Goal: Communication & Community: Answer question/provide support

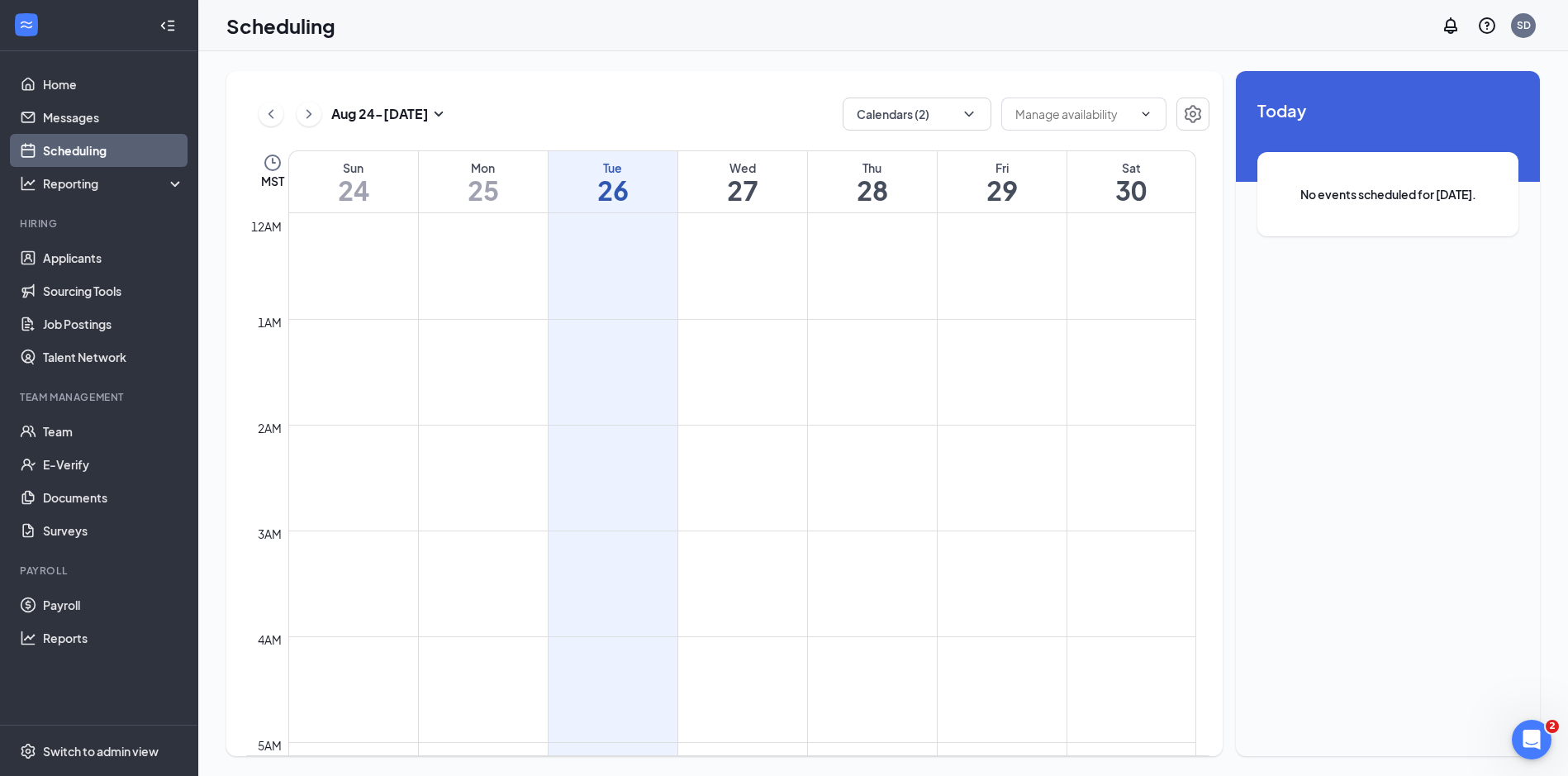
scroll to position [977, 0]
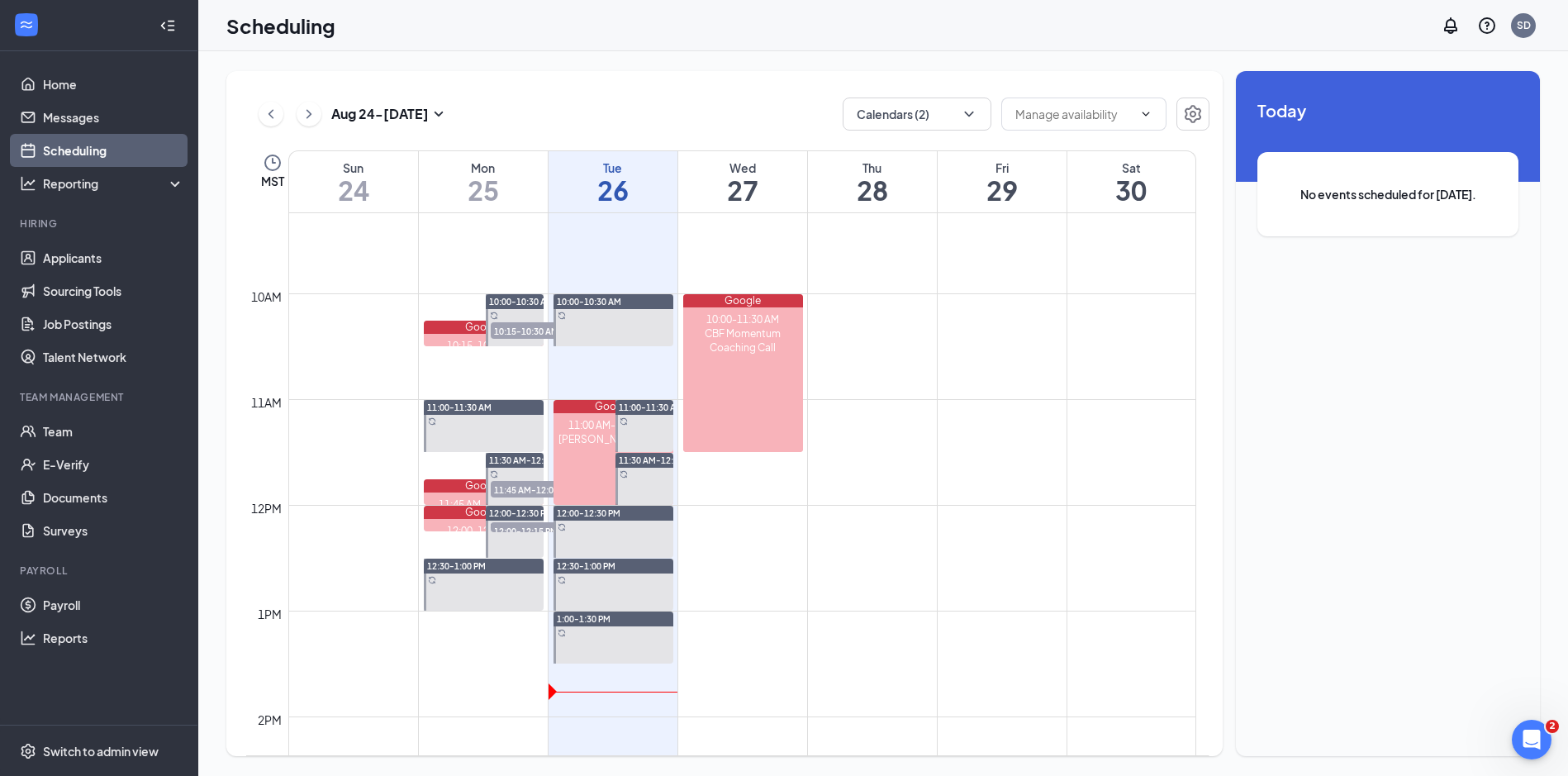
click at [1530, 731] on icon "Open Intercom Messenger" at bounding box center [1532, 739] width 27 height 27
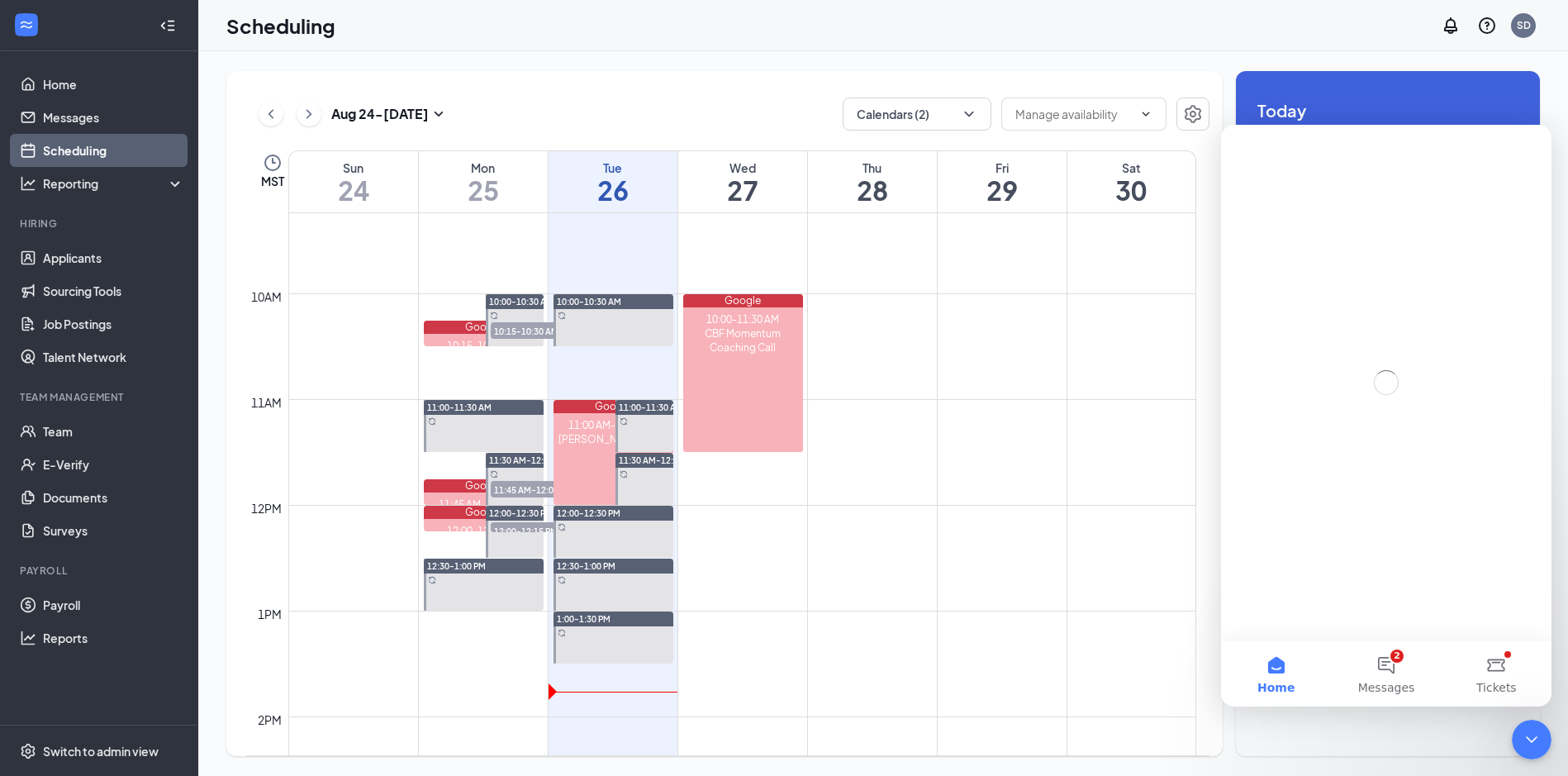
scroll to position [0, 0]
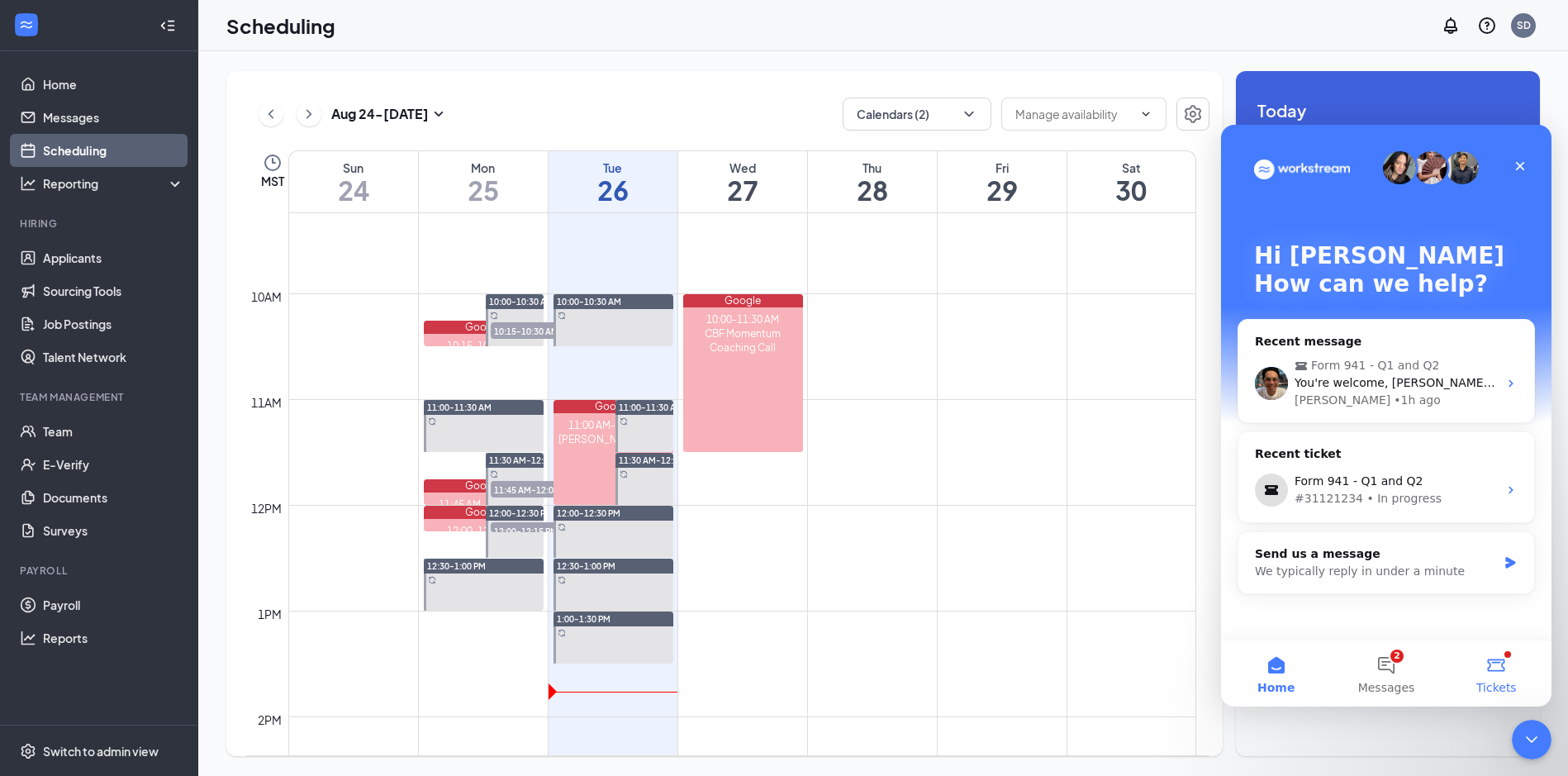
click at [1510, 674] on button "Tickets" at bounding box center [1496, 672] width 110 height 66
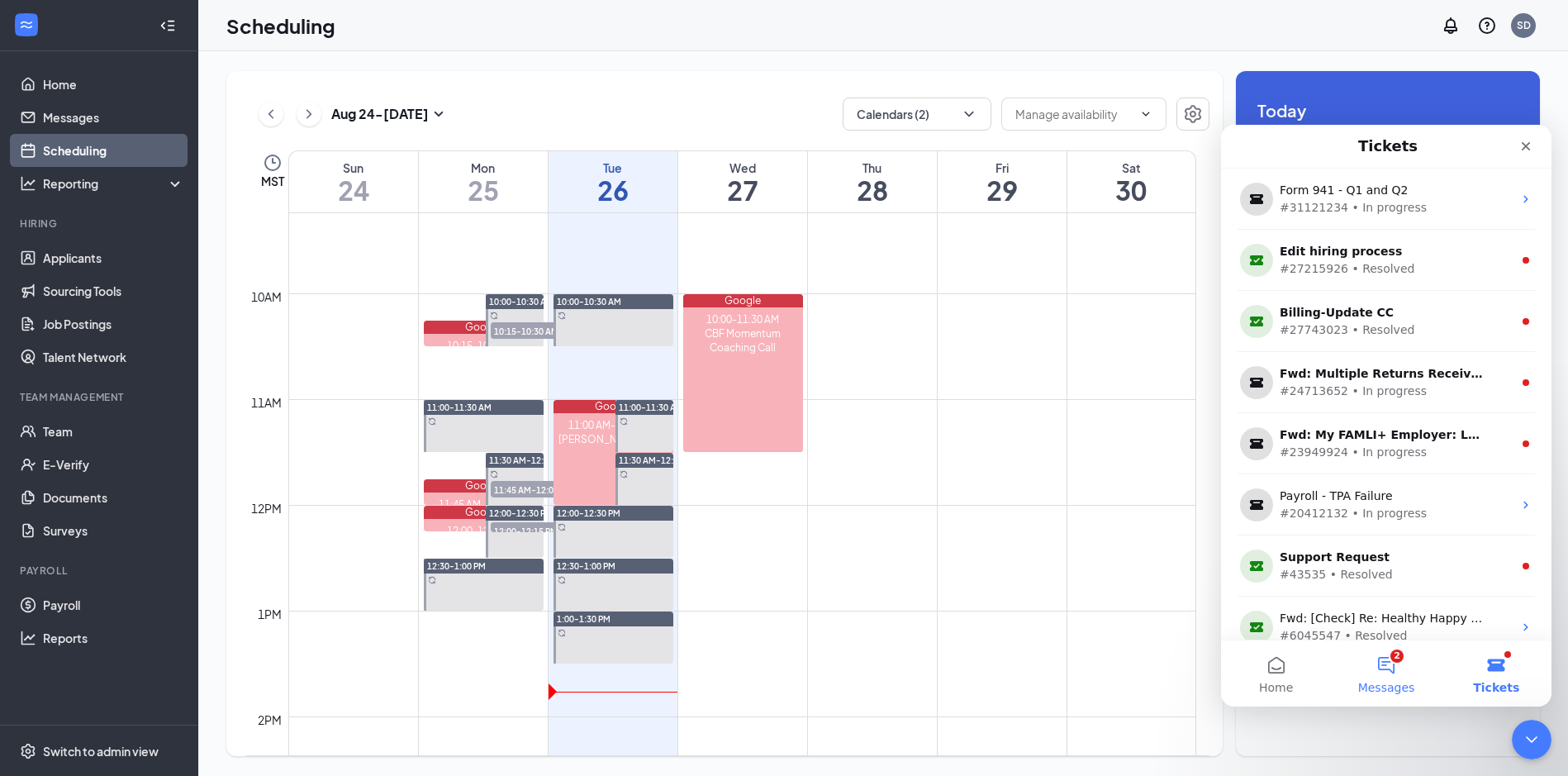
click at [1392, 676] on button "2 Messages" at bounding box center [1385, 672] width 110 height 66
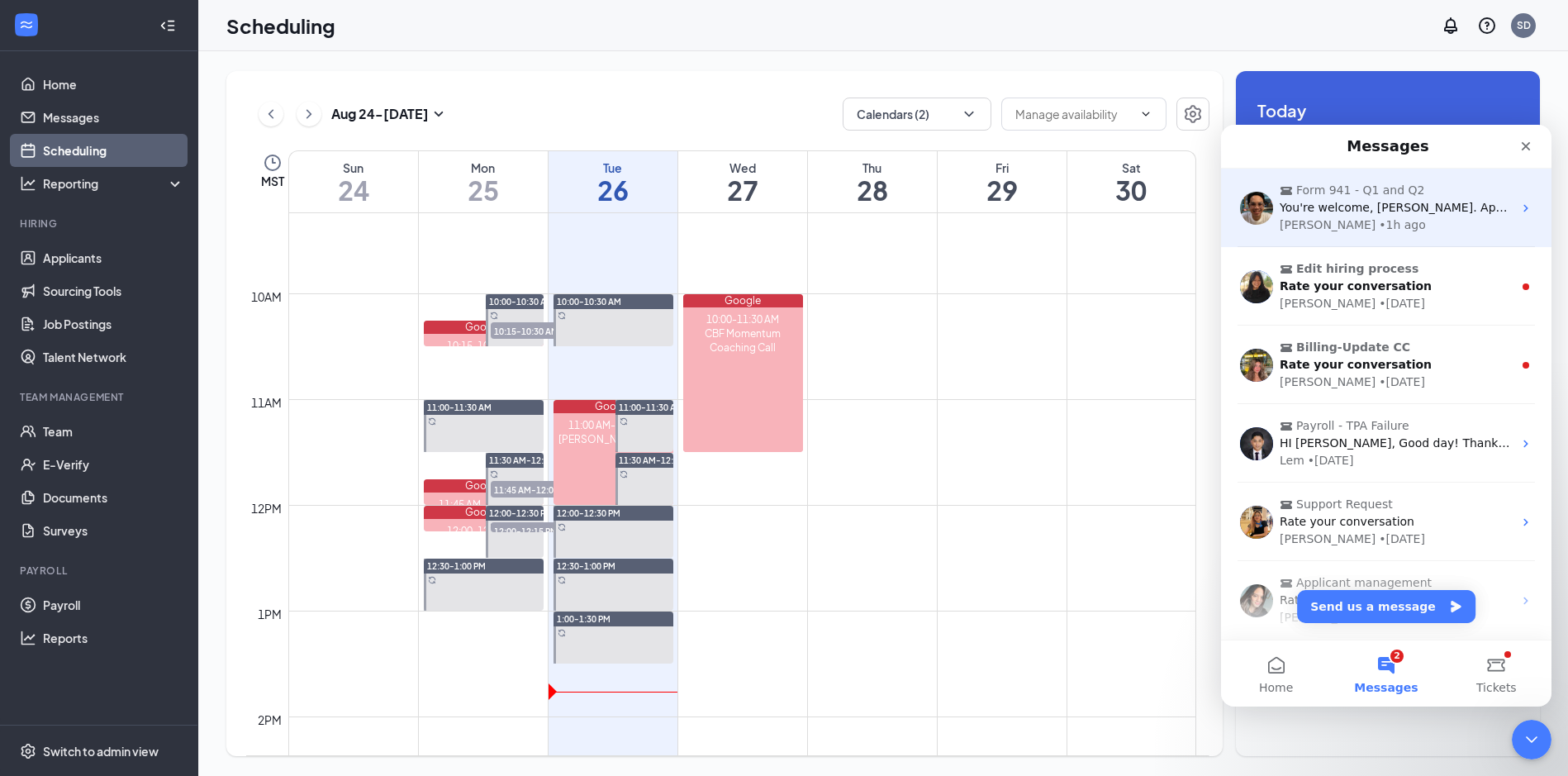
click at [1470, 214] on span "You're welcome, [PERSON_NAME]. Apart from that, is there anything else that I c…" at bounding box center [1564, 207] width 570 height 13
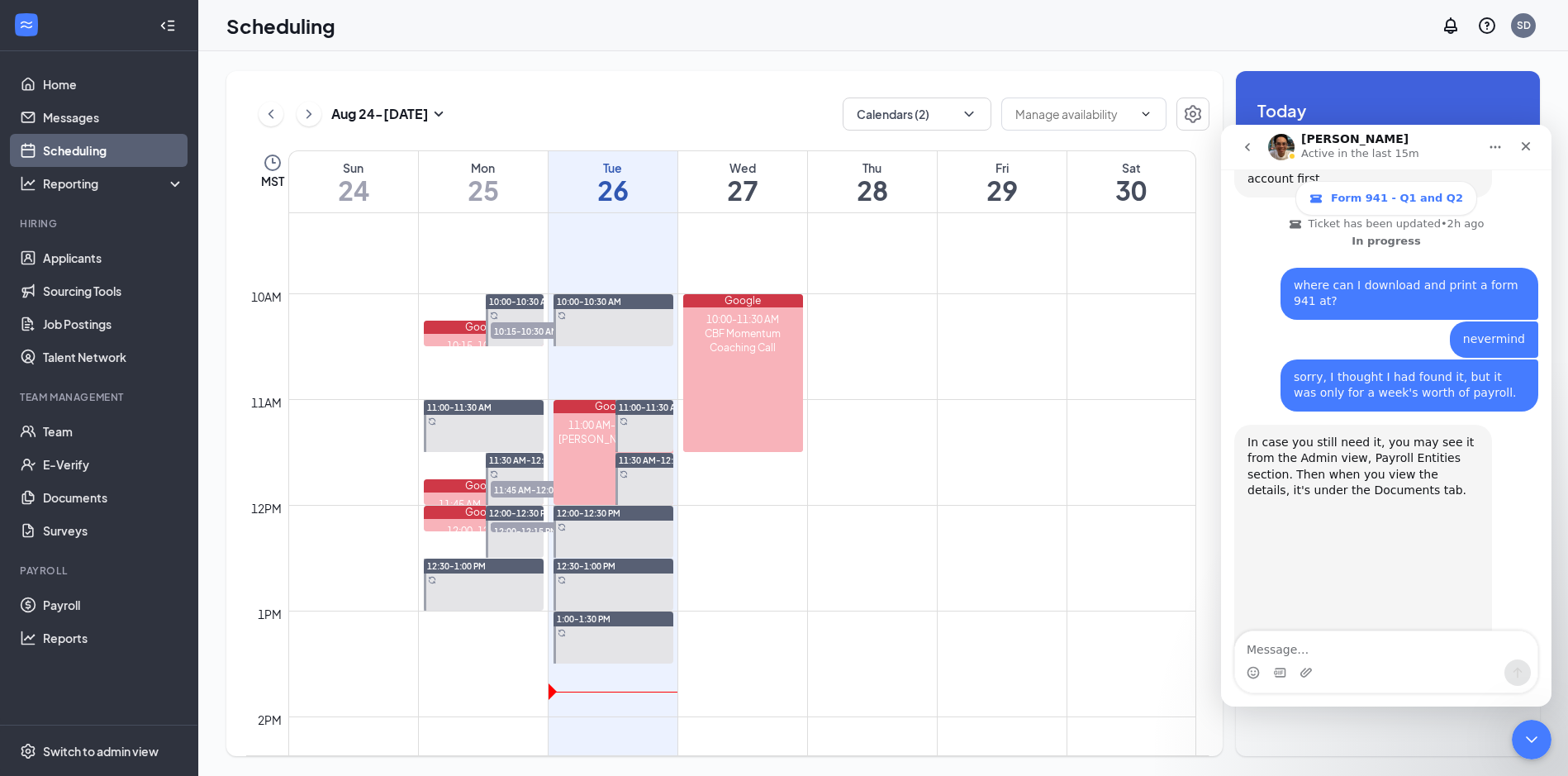
scroll to position [877, 0]
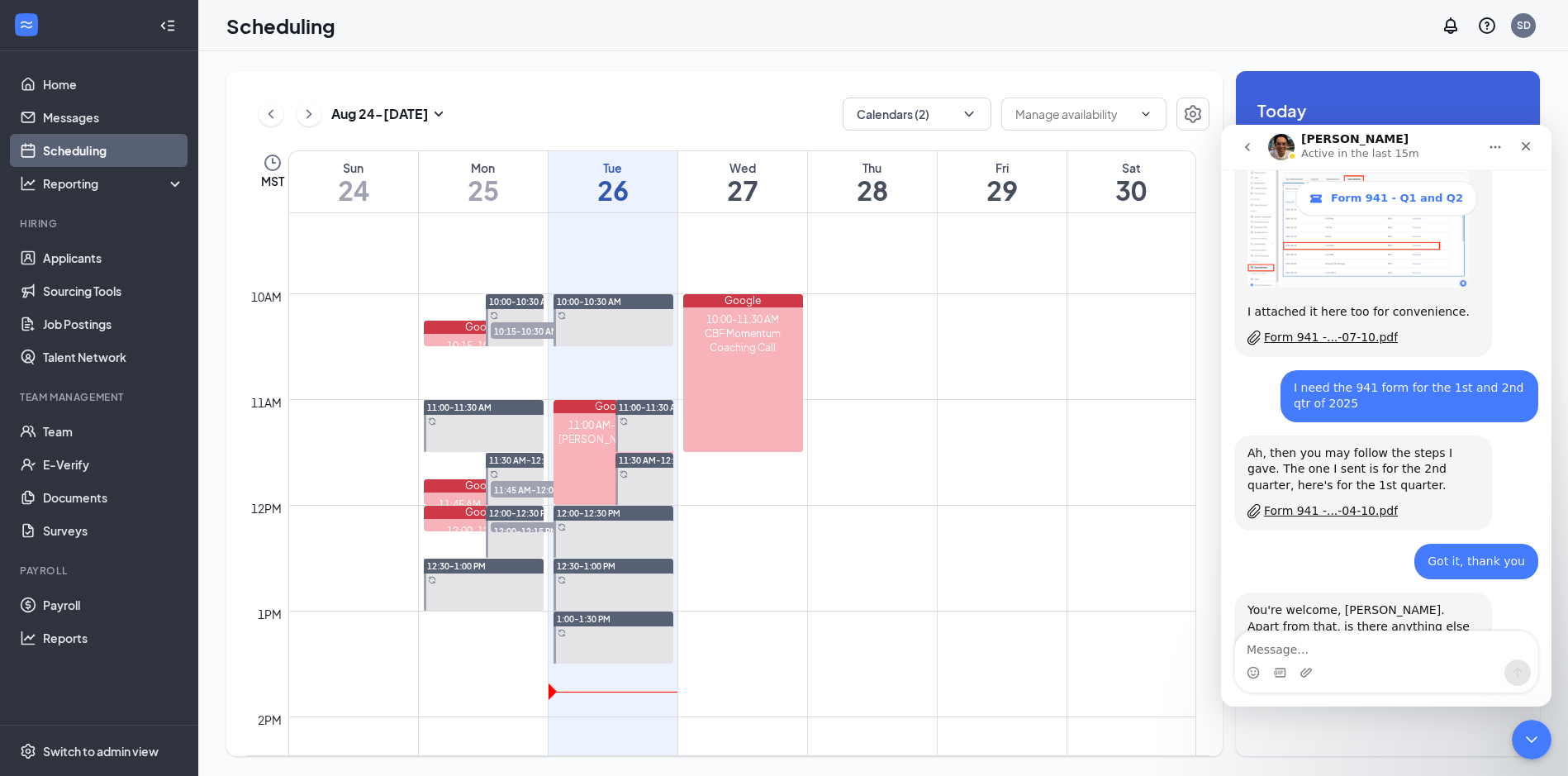
click at [1392, 651] on textarea "Message…" at bounding box center [1386, 645] width 302 height 28
type textarea "I"
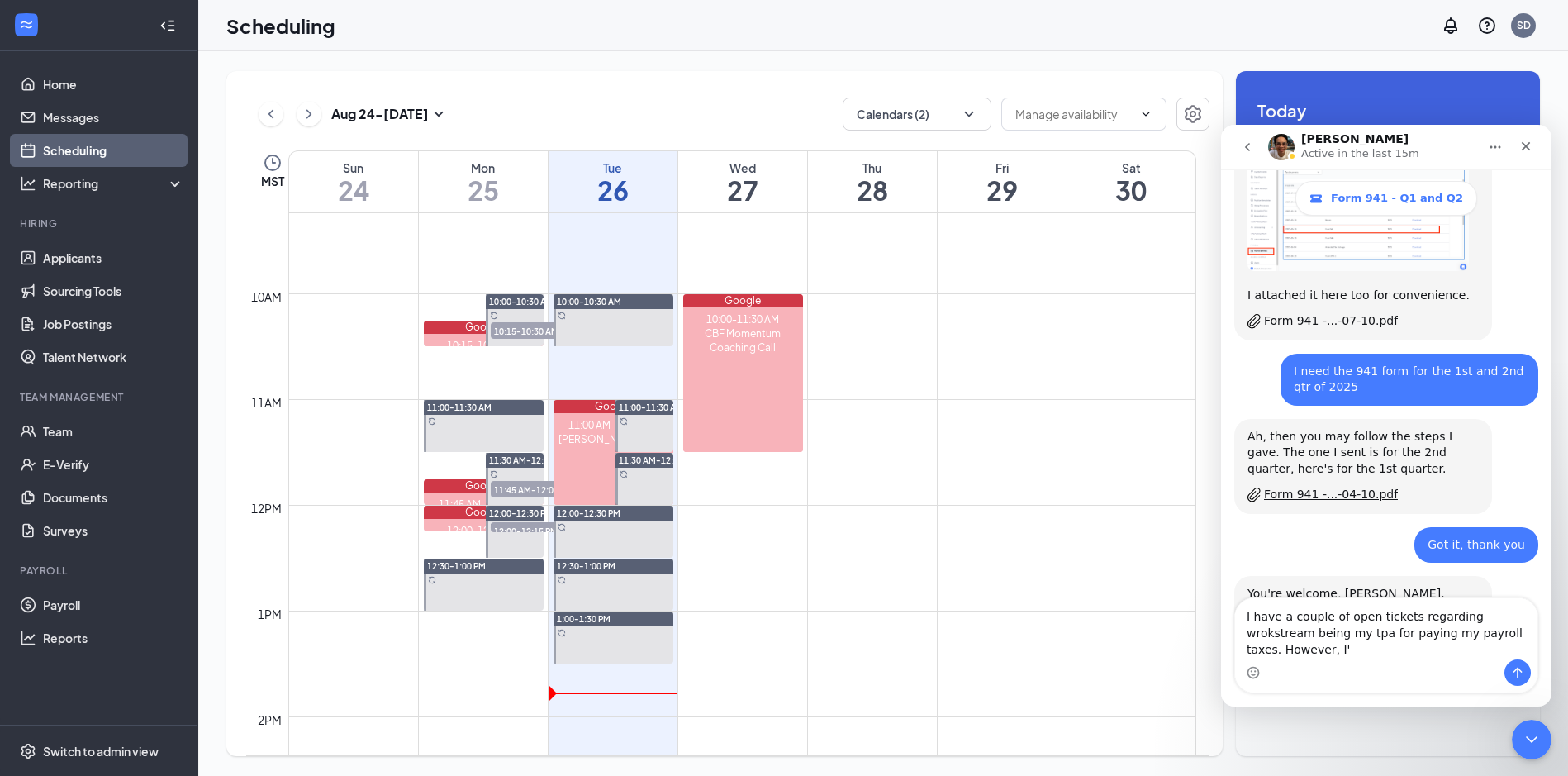
click at [1514, 645] on textarea "I have a couple of open tickets regarding wrokstream being my tpa for paying my…" at bounding box center [1386, 629] width 302 height 61
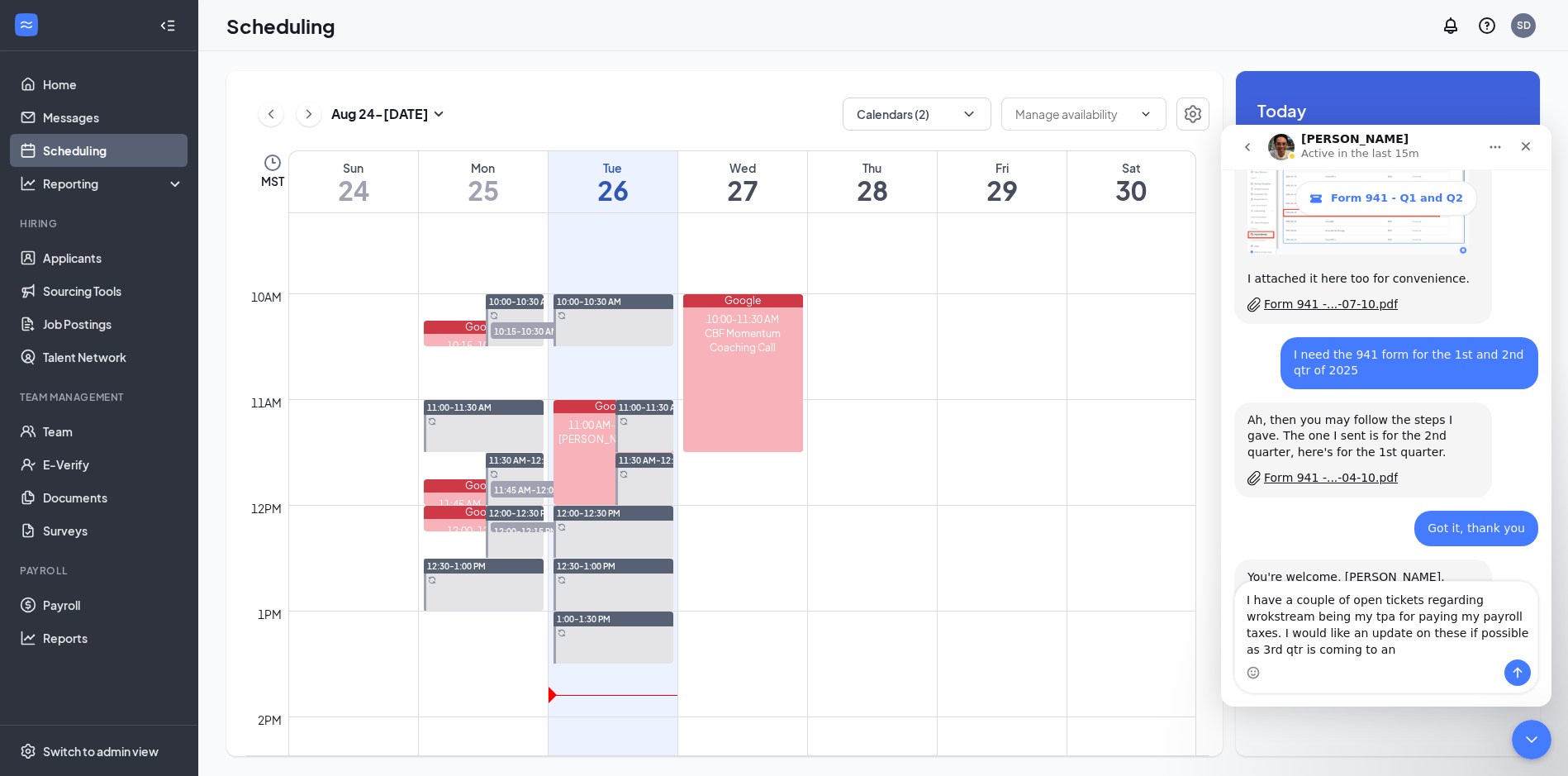
scroll to position [926, 0]
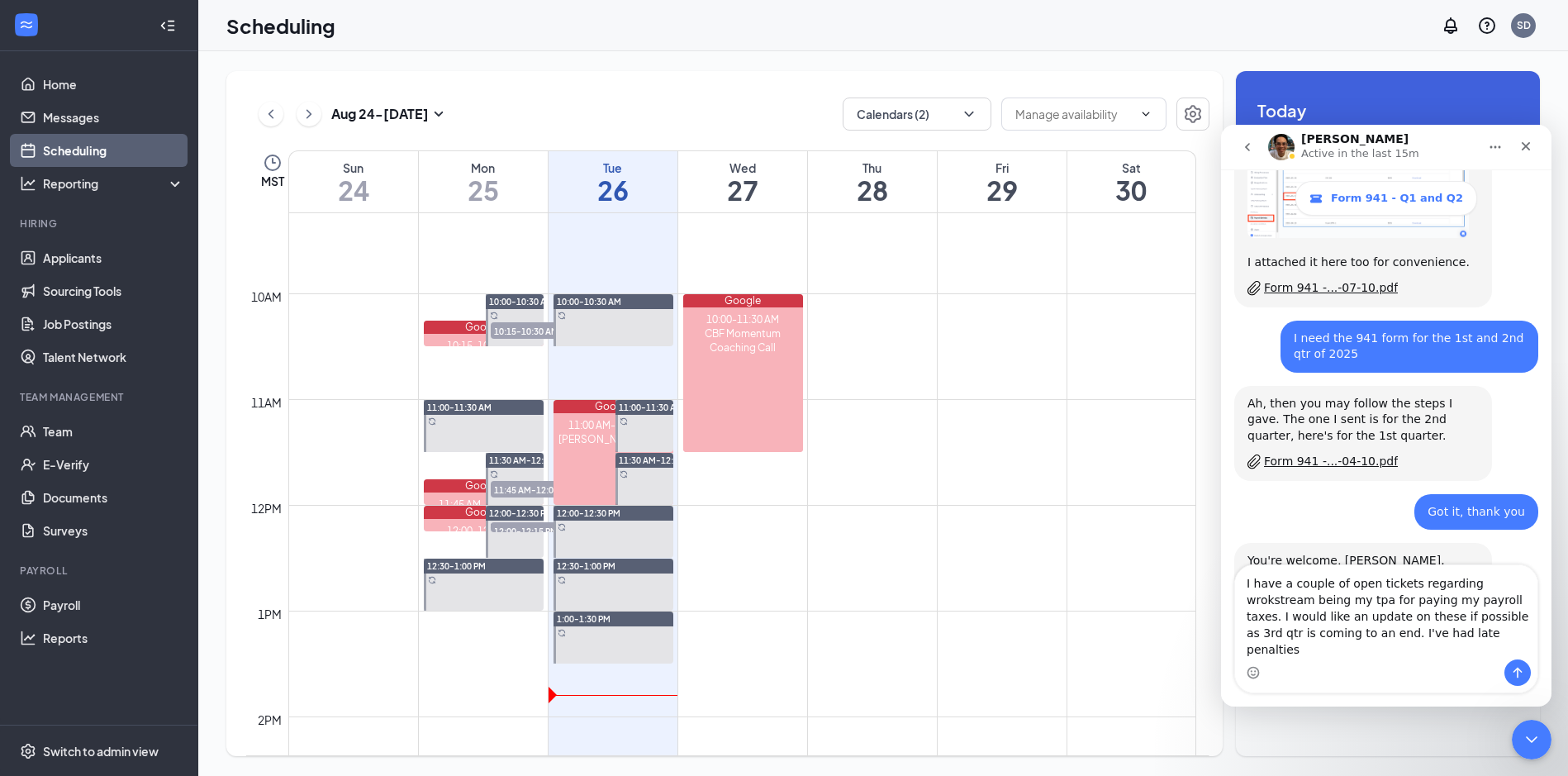
type textarea "I have a couple of open tickets regarding wrokstream being my tpa for paying my…"
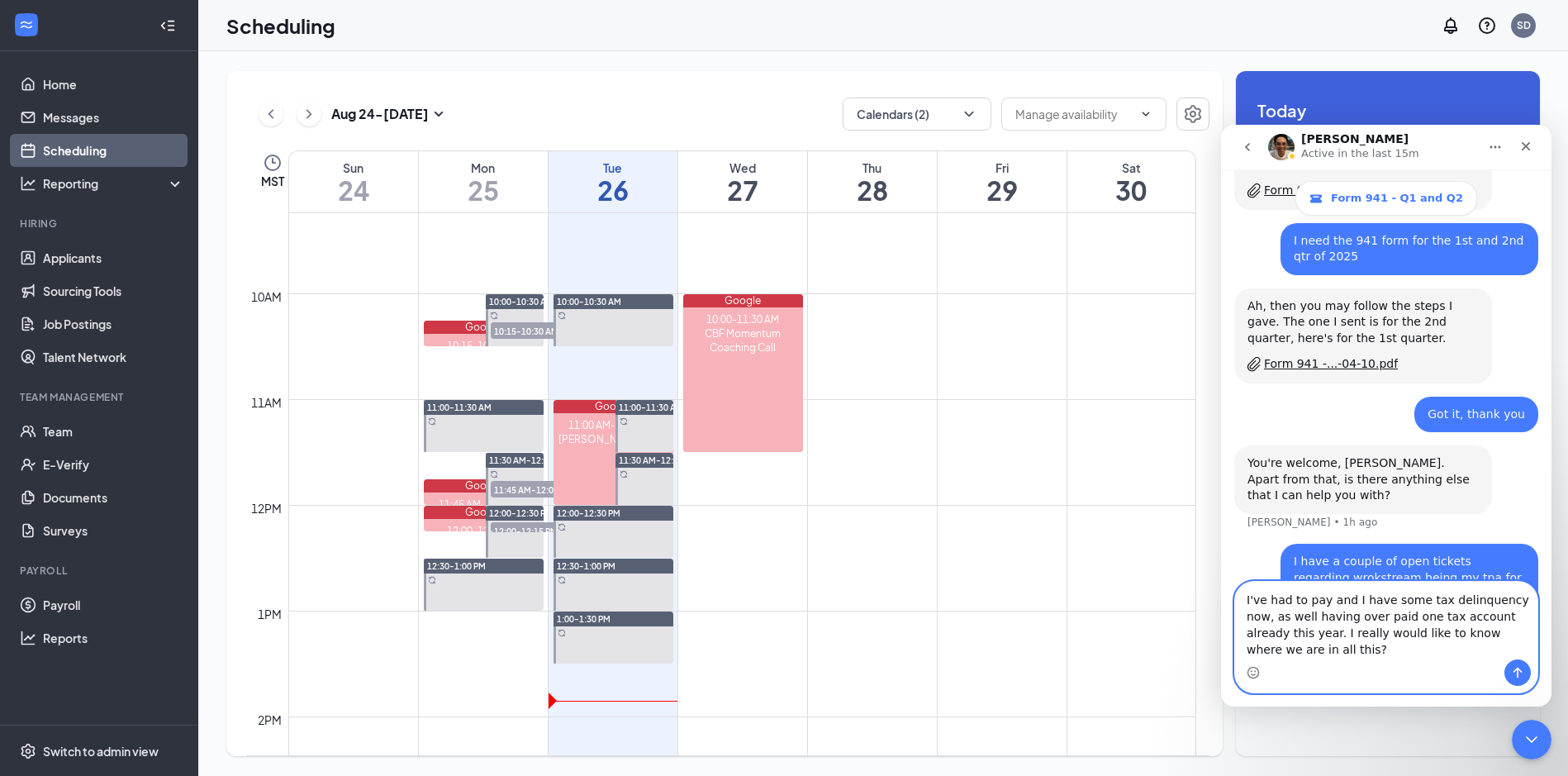
scroll to position [1040, 0]
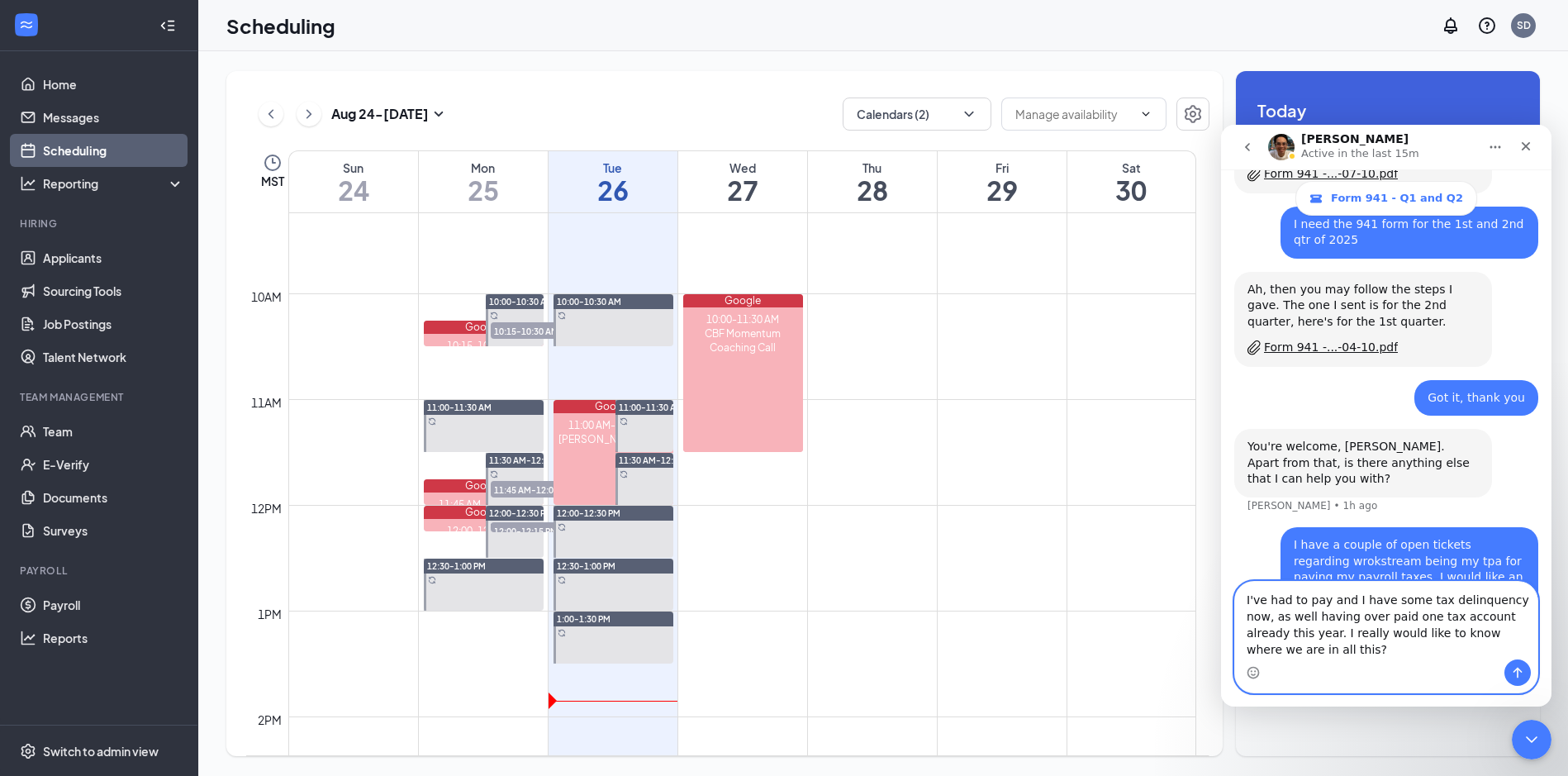
type textarea "I've had to pay and I have some tax delinquency now, as well having over paid o…"
click at [1518, 670] on icon "Send a message…" at bounding box center [1518, 673] width 9 height 11
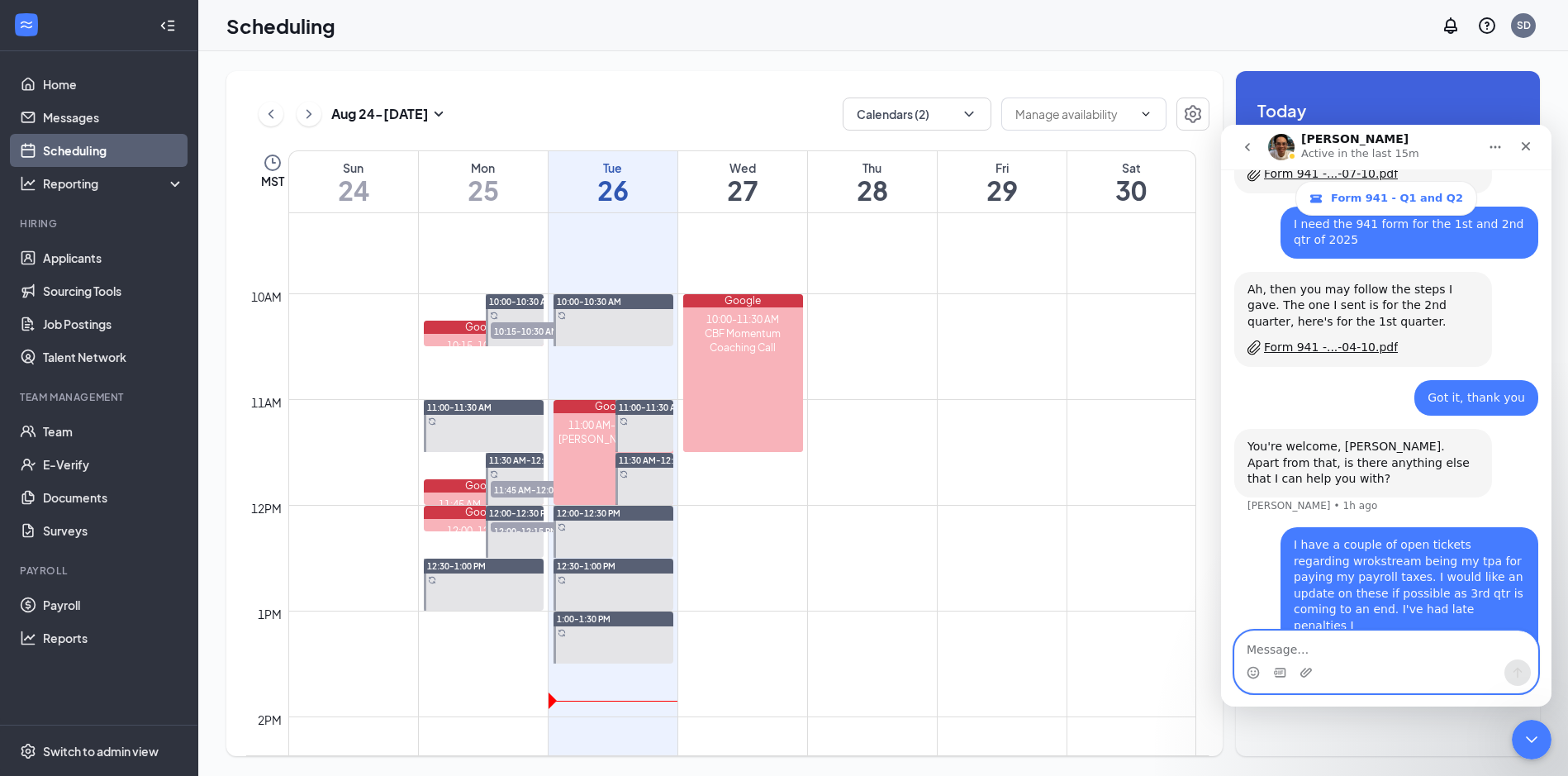
scroll to position [1076, 0]
